Goal: Task Accomplishment & Management: Use online tool/utility

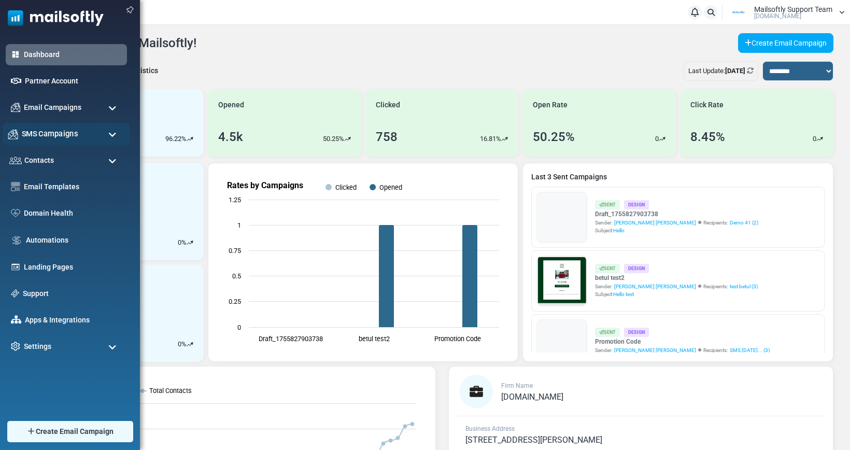
click at [43, 135] on span "SMS Campaigns" at bounding box center [50, 133] width 56 height 11
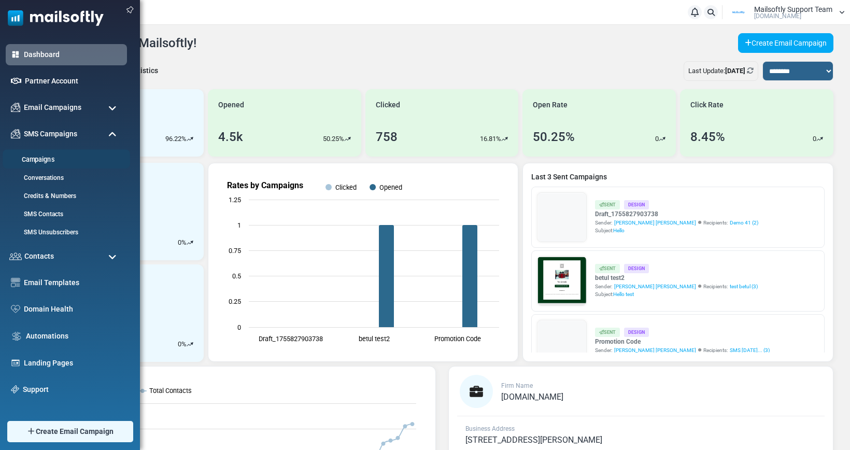
click at [43, 161] on link "Campaigns" at bounding box center [65, 160] width 124 height 10
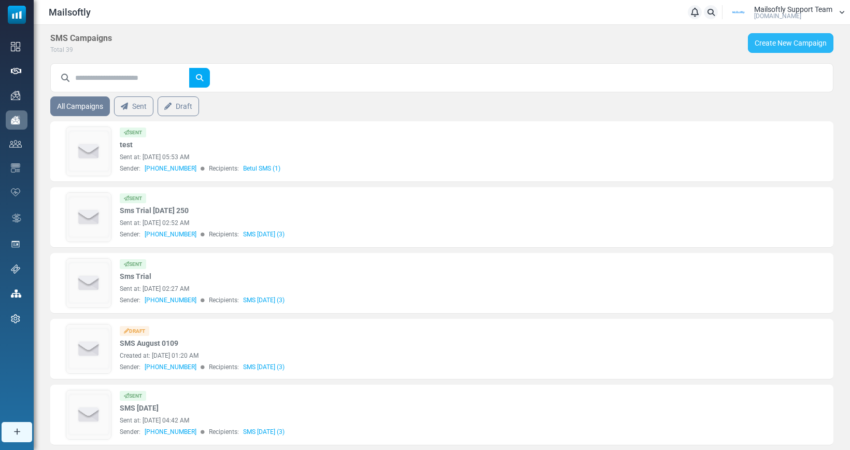
click at [770, 39] on link "Create New Campaign" at bounding box center [791, 43] width 86 height 20
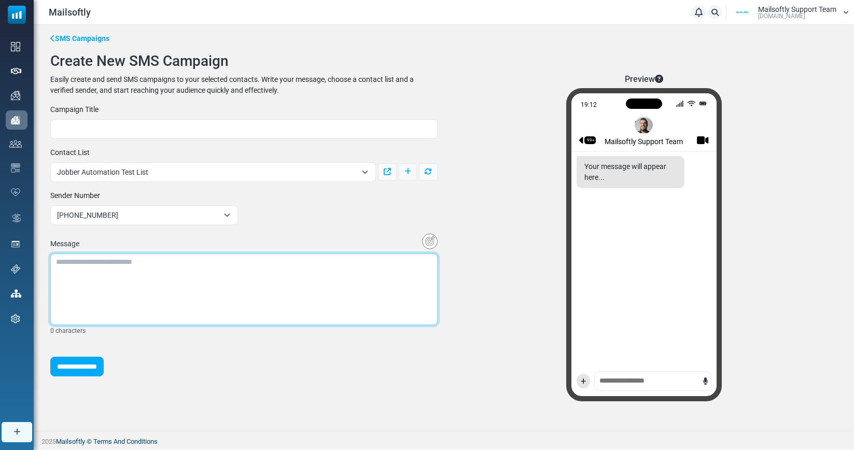
click at [176, 285] on textarea at bounding box center [243, 290] width 387 height 72
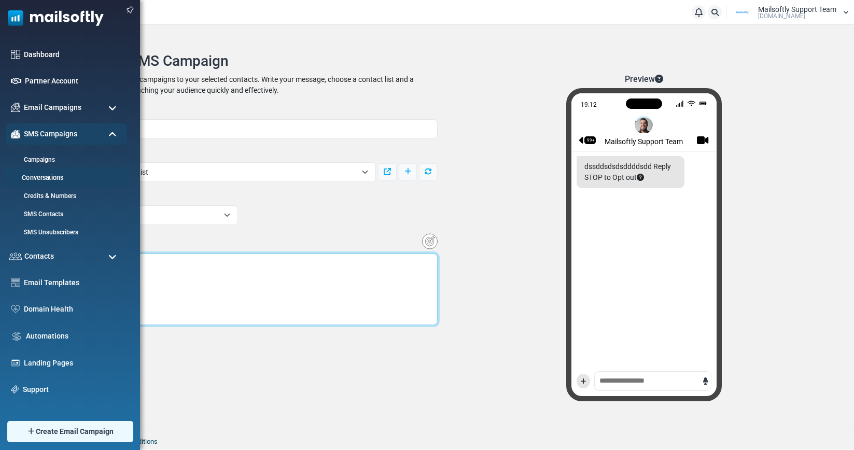
type textarea "**********"
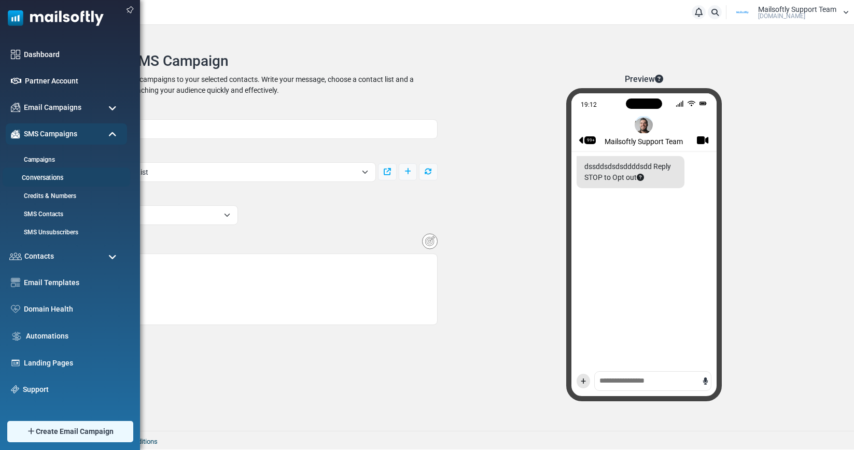
click at [49, 178] on link "Conversations" at bounding box center [65, 178] width 124 height 10
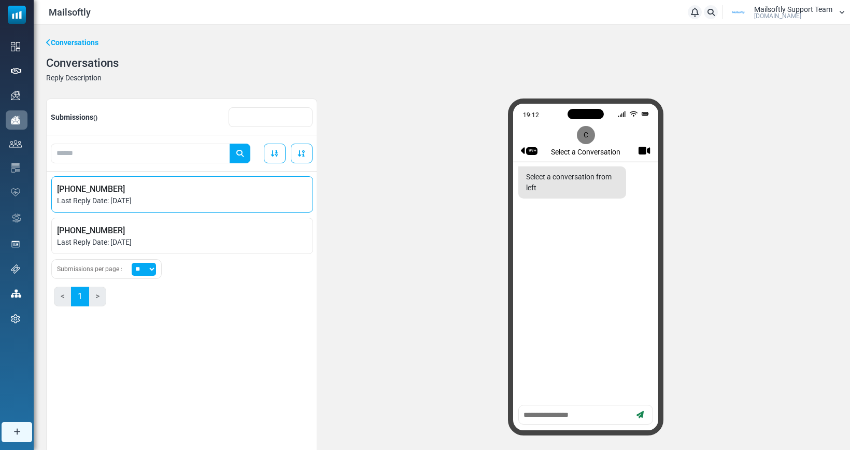
click at [140, 200] on span "Last Reply Date: [DATE]" at bounding box center [182, 200] width 250 height 11
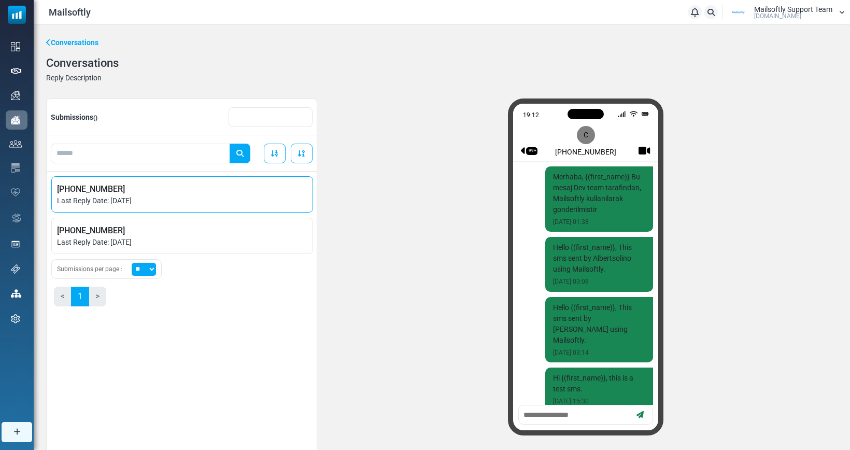
scroll to position [674, 0]
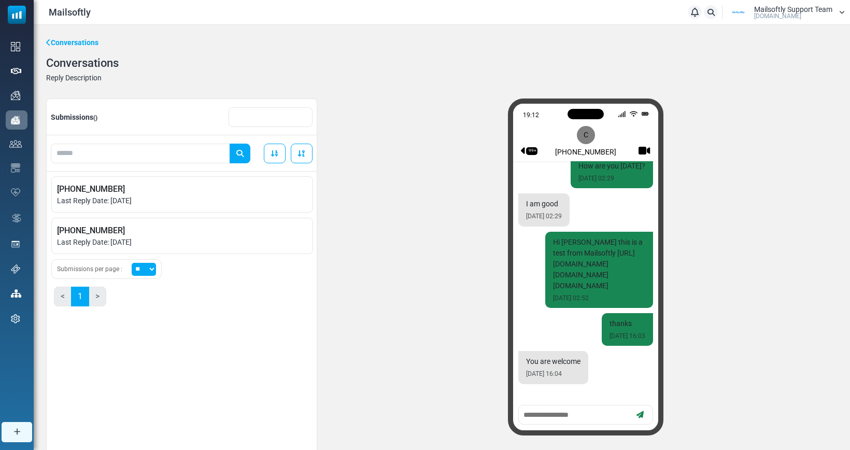
click at [572, 418] on textarea at bounding box center [577, 415] width 108 height 13
type textarea "**********"
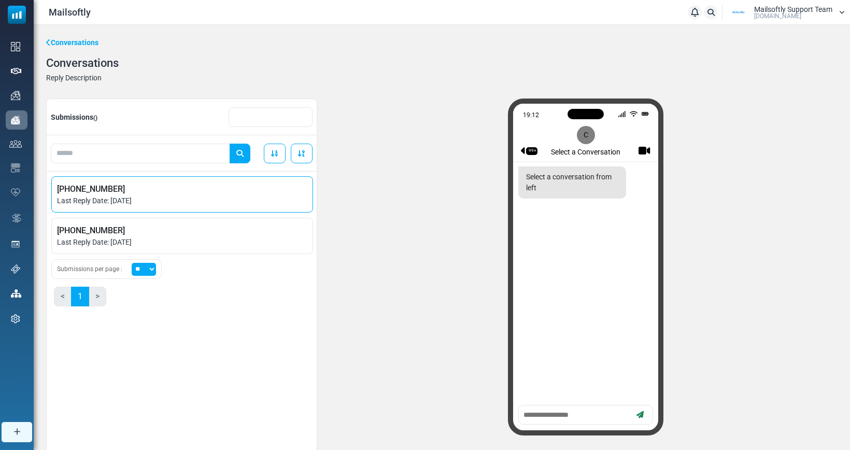
click at [114, 204] on span "Last Reply Date: [DATE]" at bounding box center [182, 200] width 250 height 11
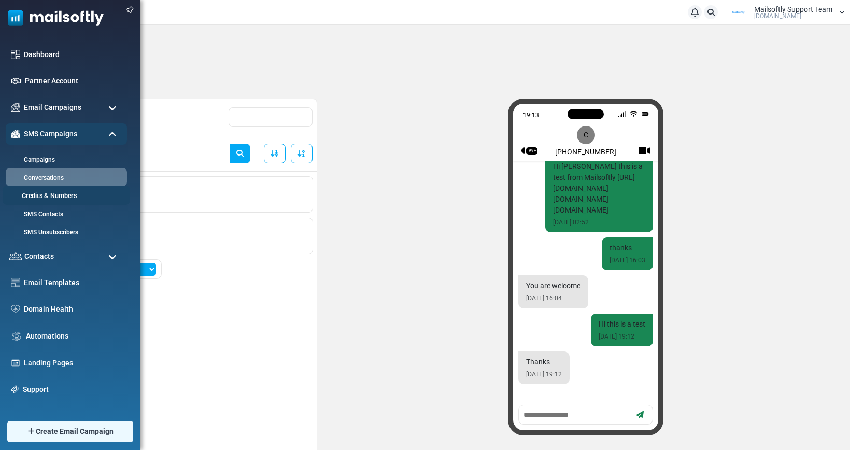
click at [38, 194] on link "Credits & Numbers" at bounding box center [65, 196] width 124 height 10
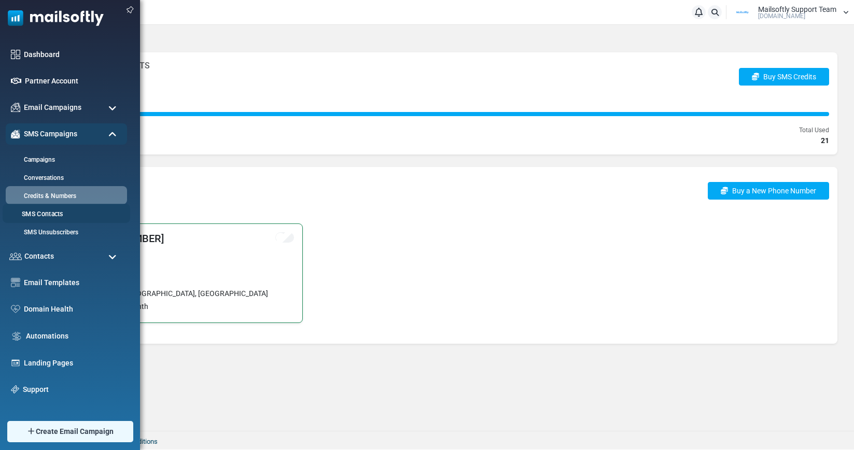
click at [43, 214] on link "SMS Contacts" at bounding box center [65, 214] width 124 height 10
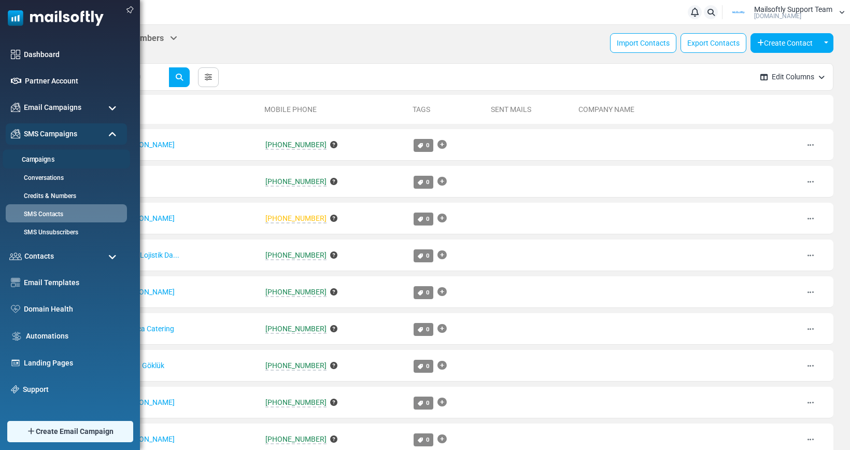
click at [46, 161] on link "Campaigns" at bounding box center [65, 160] width 124 height 10
